Goal: Task Accomplishment & Management: Complete application form

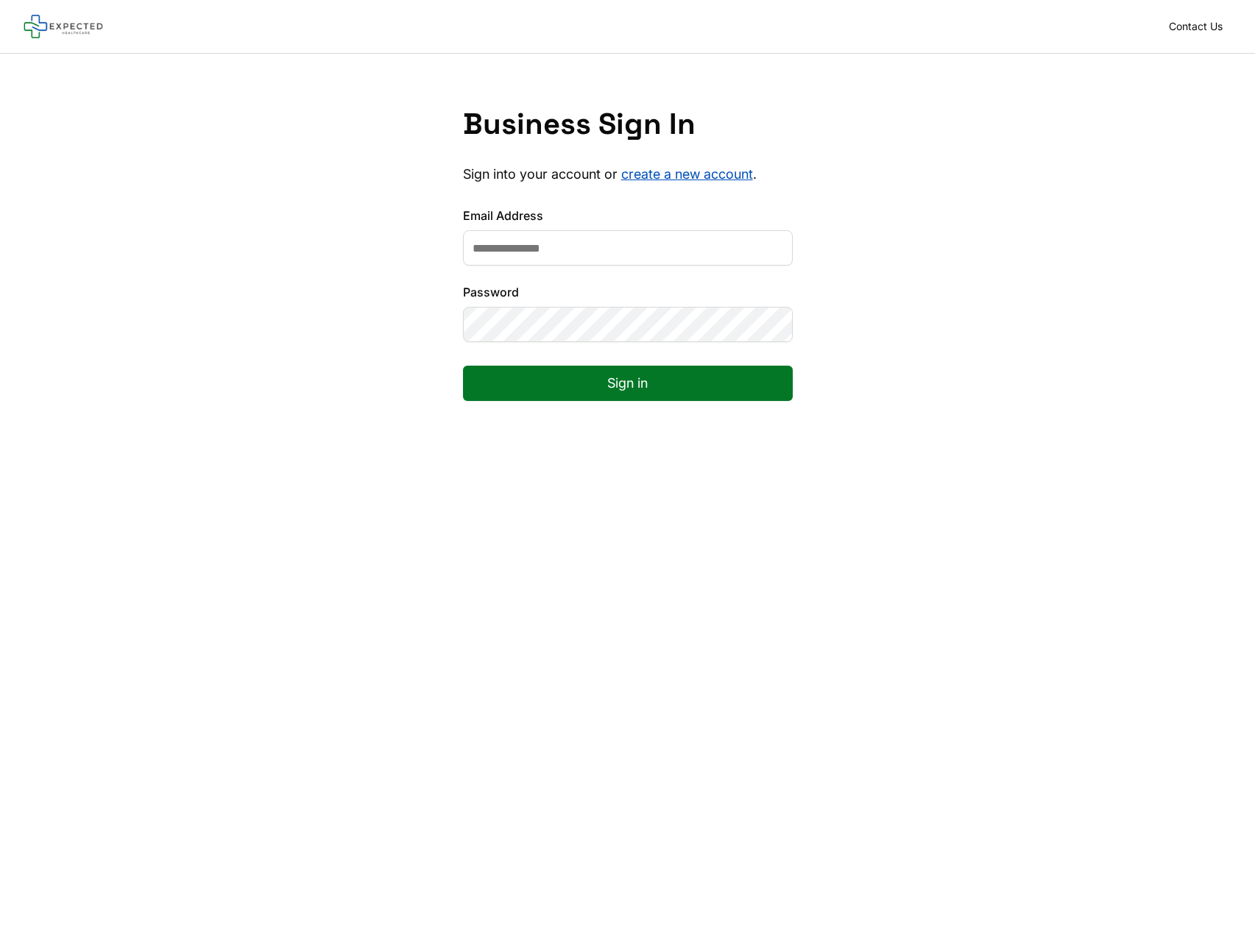
click at [576, 250] on input "Email Address" at bounding box center [627, 247] width 330 height 35
type input "**********"
click at [683, 386] on button "Sign in" at bounding box center [627, 383] width 330 height 35
